Goal: Navigation & Orientation: Understand site structure

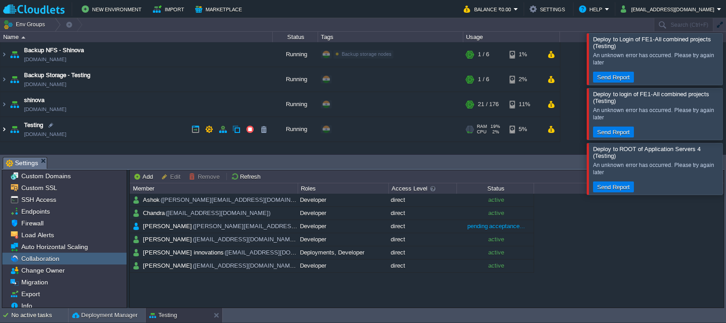
click at [4, 131] on img at bounding box center [3, 129] width 7 height 24
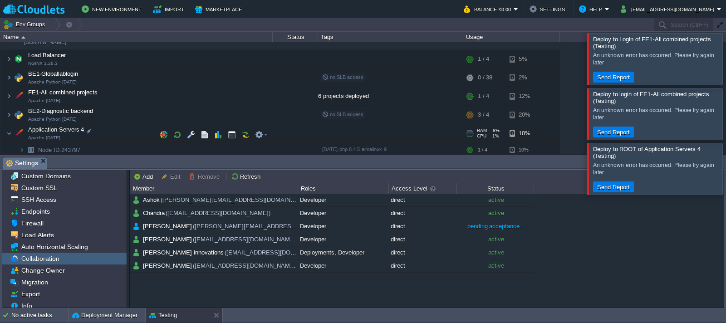
scroll to position [129, 0]
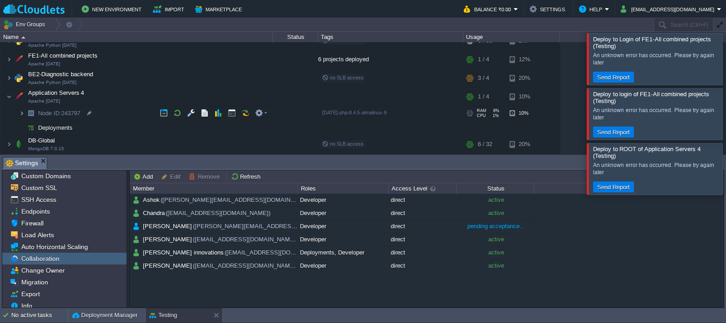
click at [20, 115] on img at bounding box center [21, 113] width 5 height 14
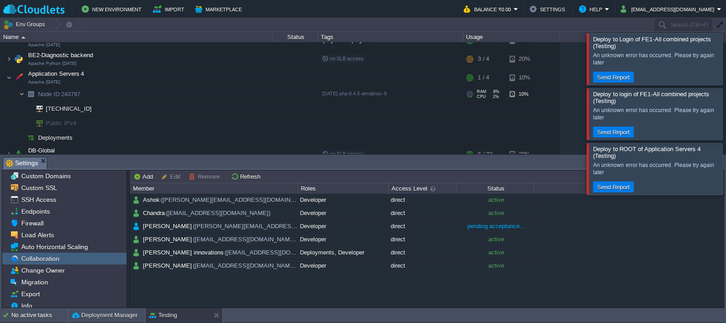
scroll to position [158, 0]
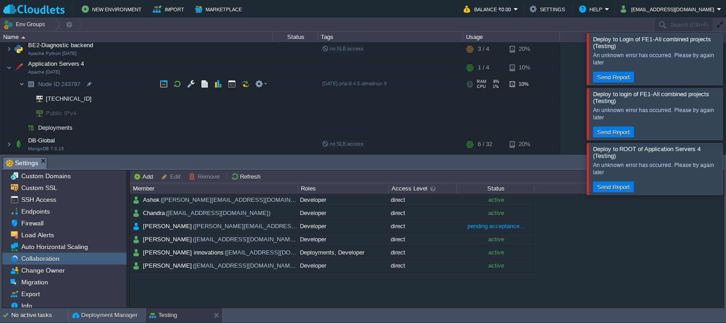
click at [21, 84] on img at bounding box center [21, 84] width 5 height 14
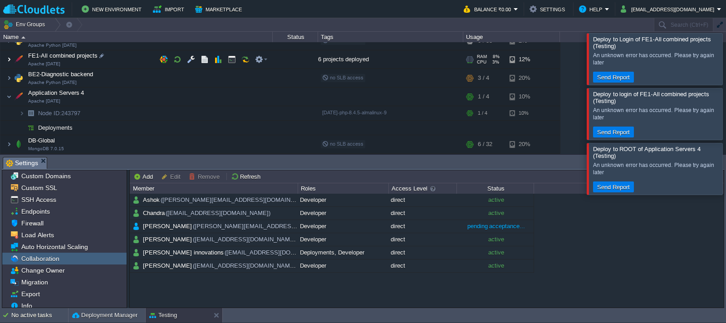
click at [9, 59] on img at bounding box center [8, 59] width 5 height 18
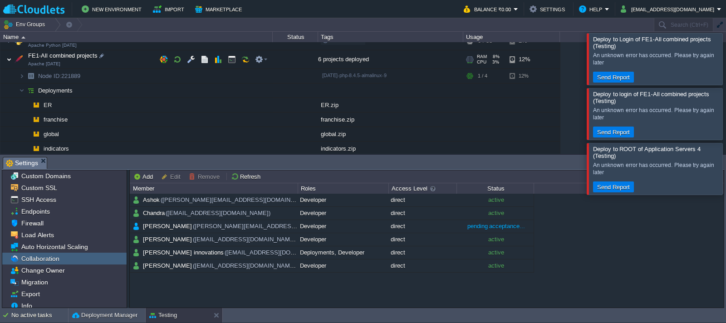
click at [9, 60] on img at bounding box center [8, 59] width 5 height 18
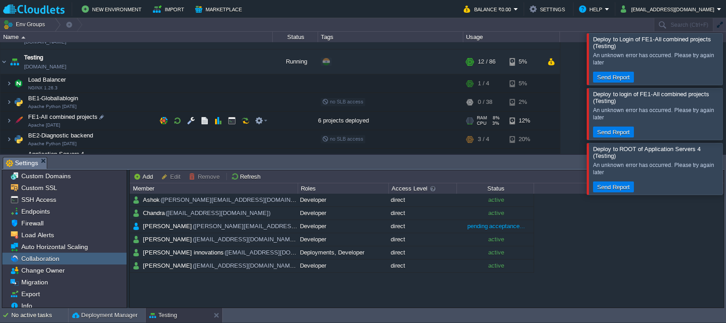
scroll to position [83, 0]
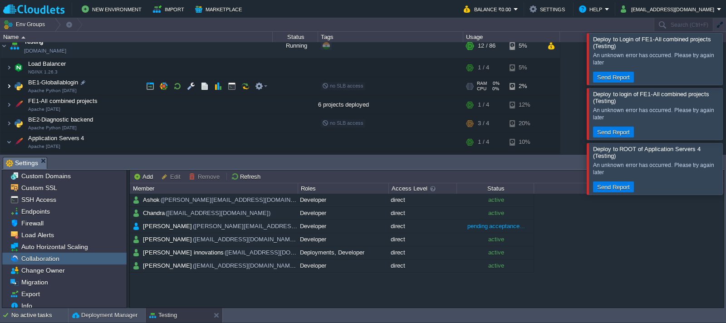
click at [9, 87] on img at bounding box center [8, 86] width 5 height 18
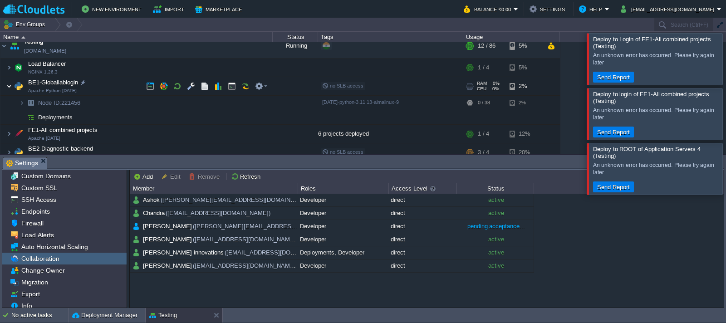
click at [9, 87] on img at bounding box center [8, 86] width 5 height 18
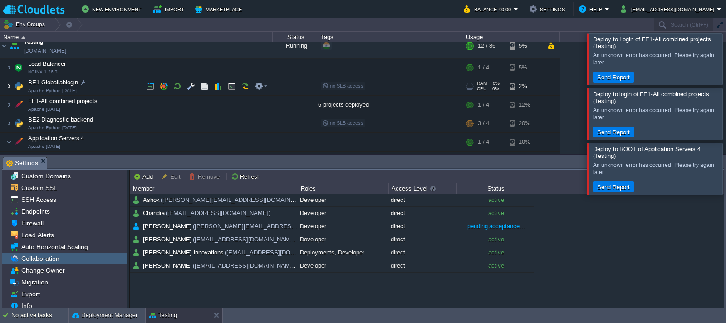
scroll to position [38, 0]
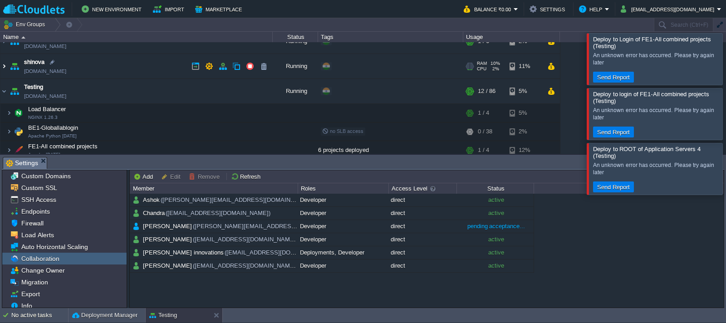
click at [4, 68] on img at bounding box center [3, 66] width 7 height 24
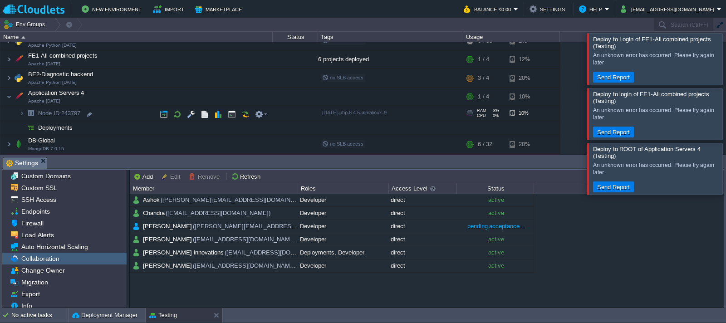
scroll to position [371, 0]
click at [8, 145] on img at bounding box center [8, 144] width 5 height 18
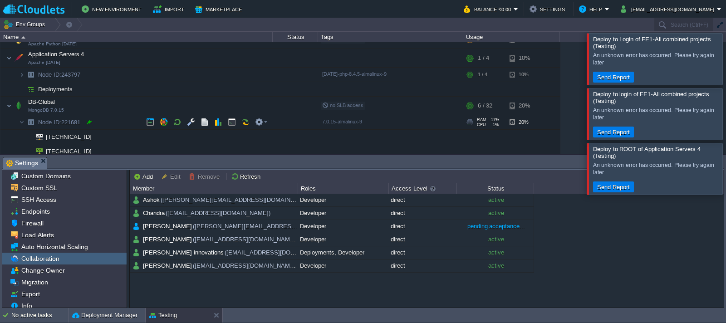
scroll to position [415, 0]
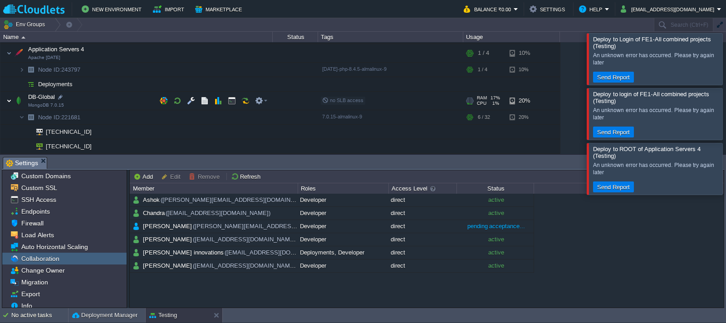
click at [9, 99] on img at bounding box center [8, 101] width 5 height 18
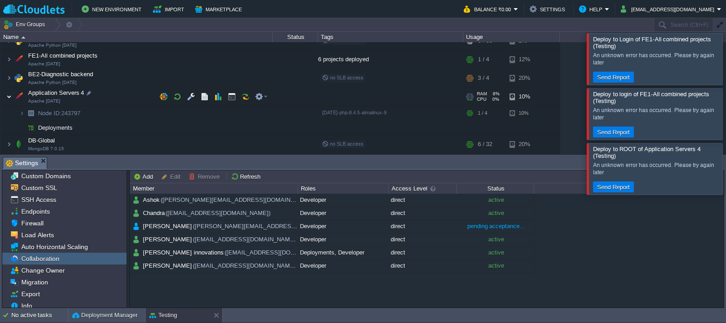
click at [9, 95] on img at bounding box center [8, 97] width 5 height 18
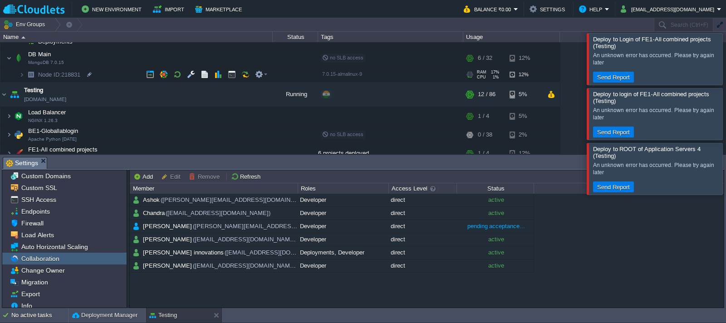
scroll to position [251, 0]
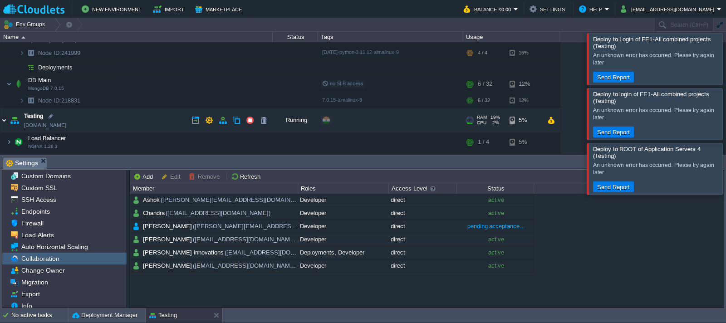
click at [5, 117] on img at bounding box center [3, 120] width 7 height 24
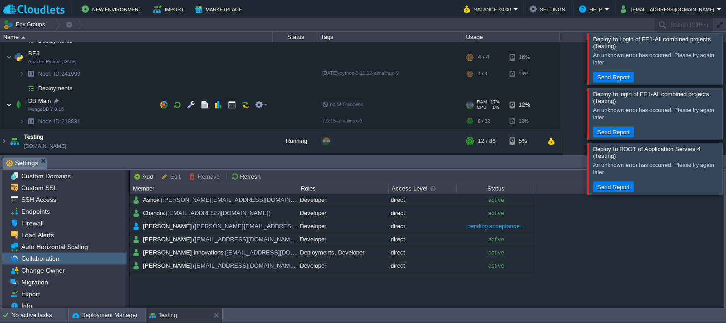
click at [9, 103] on img at bounding box center [8, 105] width 5 height 18
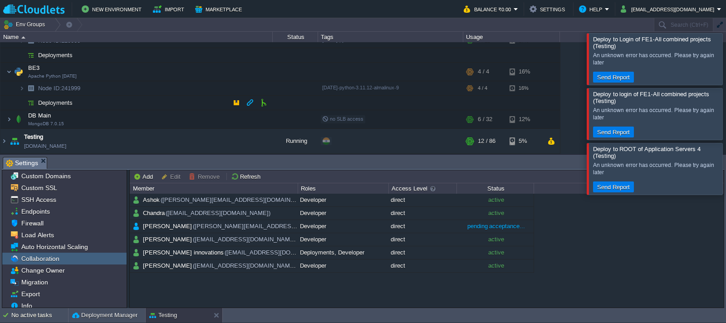
scroll to position [216, 0]
click at [9, 72] on img at bounding box center [8, 72] width 5 height 18
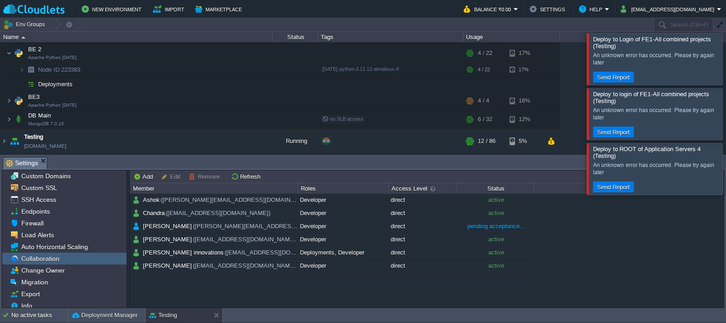
scroll to position [142, 0]
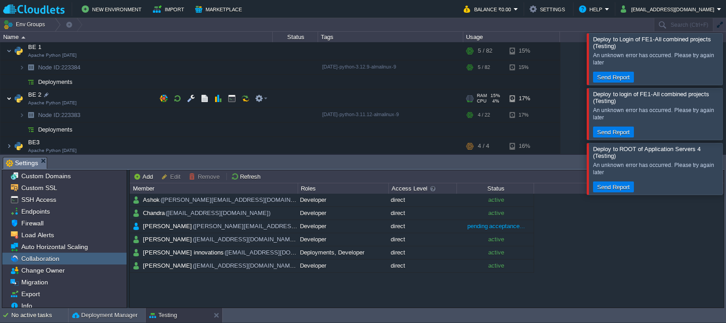
click at [9, 98] on img at bounding box center [8, 98] width 5 height 18
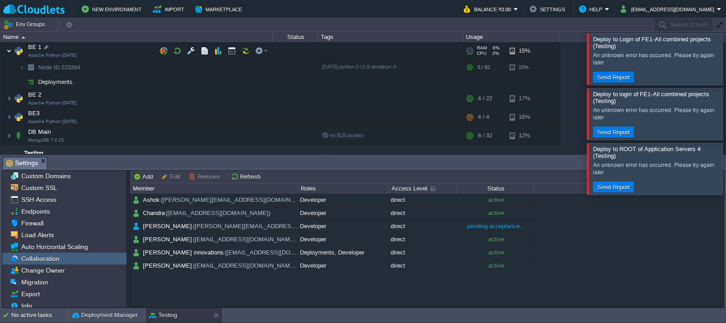
click at [10, 51] on img at bounding box center [8, 51] width 5 height 18
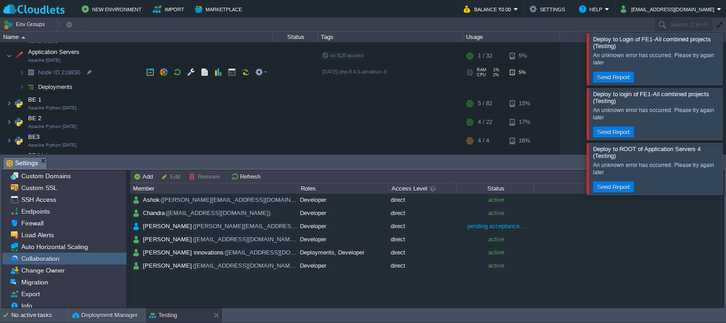
scroll to position [83, 0]
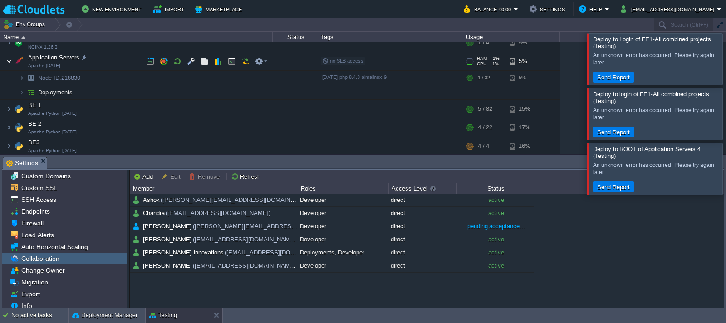
click at [10, 61] on img at bounding box center [8, 61] width 5 height 18
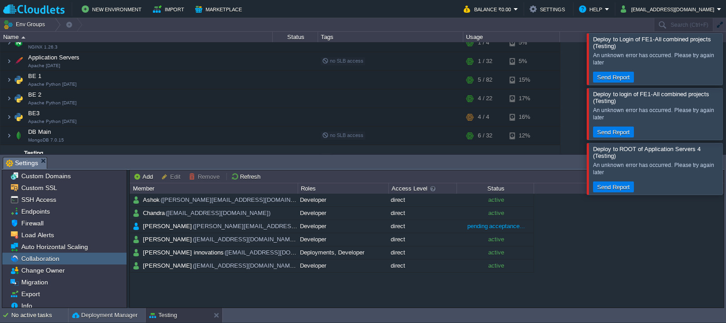
scroll to position [0, 0]
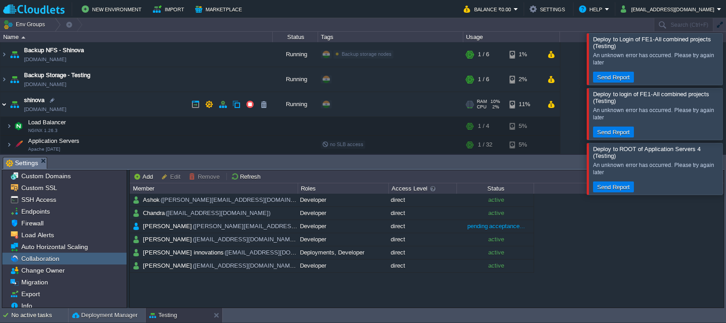
click at [5, 103] on img at bounding box center [3, 104] width 7 height 24
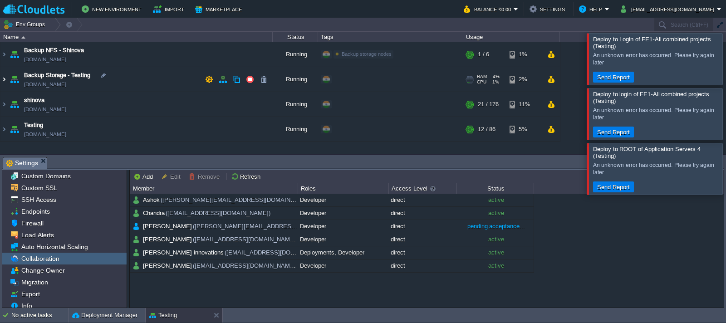
click at [5, 79] on img at bounding box center [3, 79] width 7 height 24
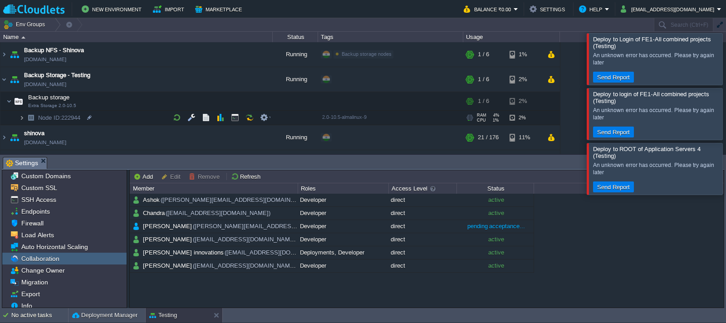
click at [22, 118] on img at bounding box center [21, 118] width 5 height 14
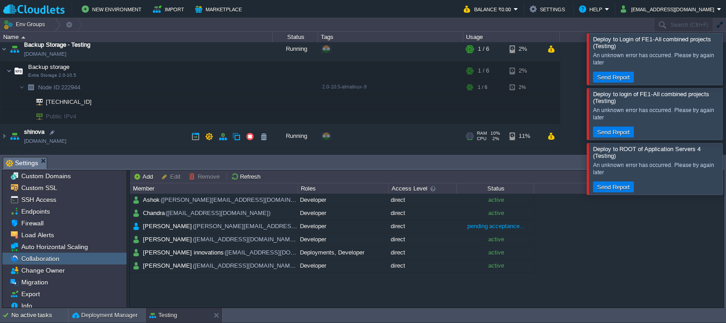
scroll to position [50, 0]
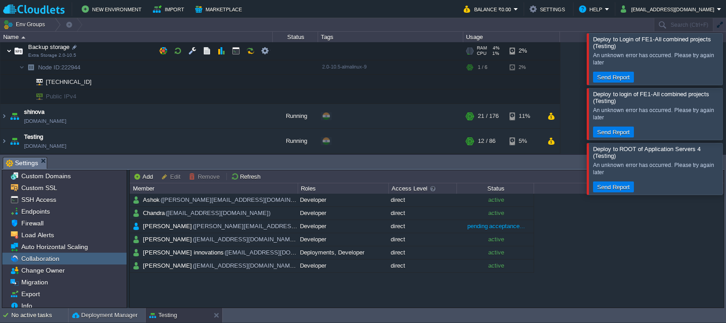
click at [8, 52] on img at bounding box center [8, 51] width 5 height 18
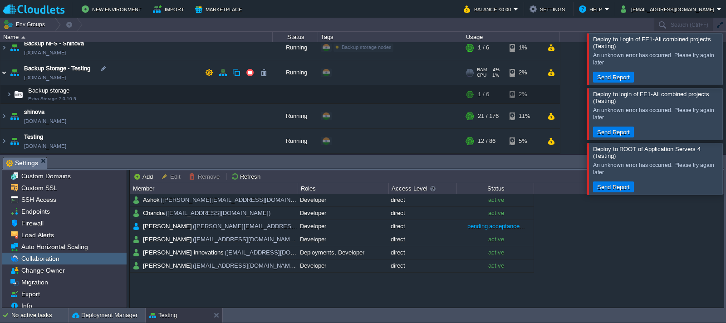
click at [2, 72] on img at bounding box center [3, 72] width 7 height 24
